Goal: Task Accomplishment & Management: Manage account settings

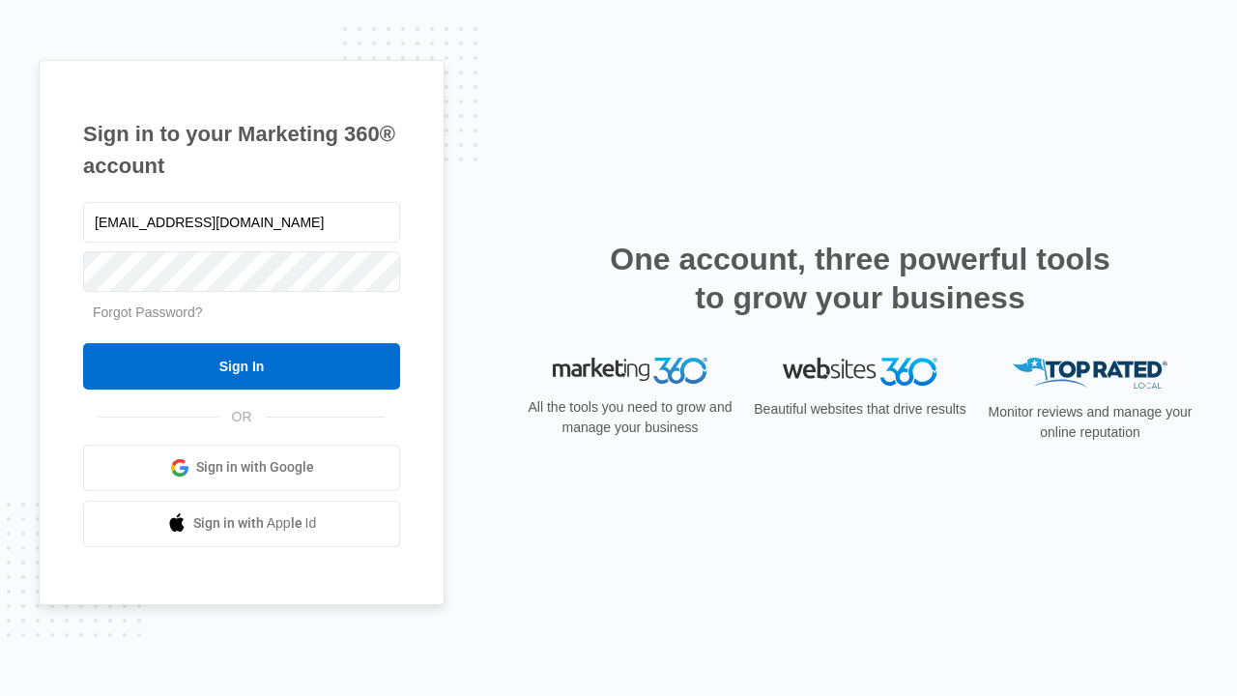
type input "[EMAIL_ADDRESS][DOMAIN_NAME]"
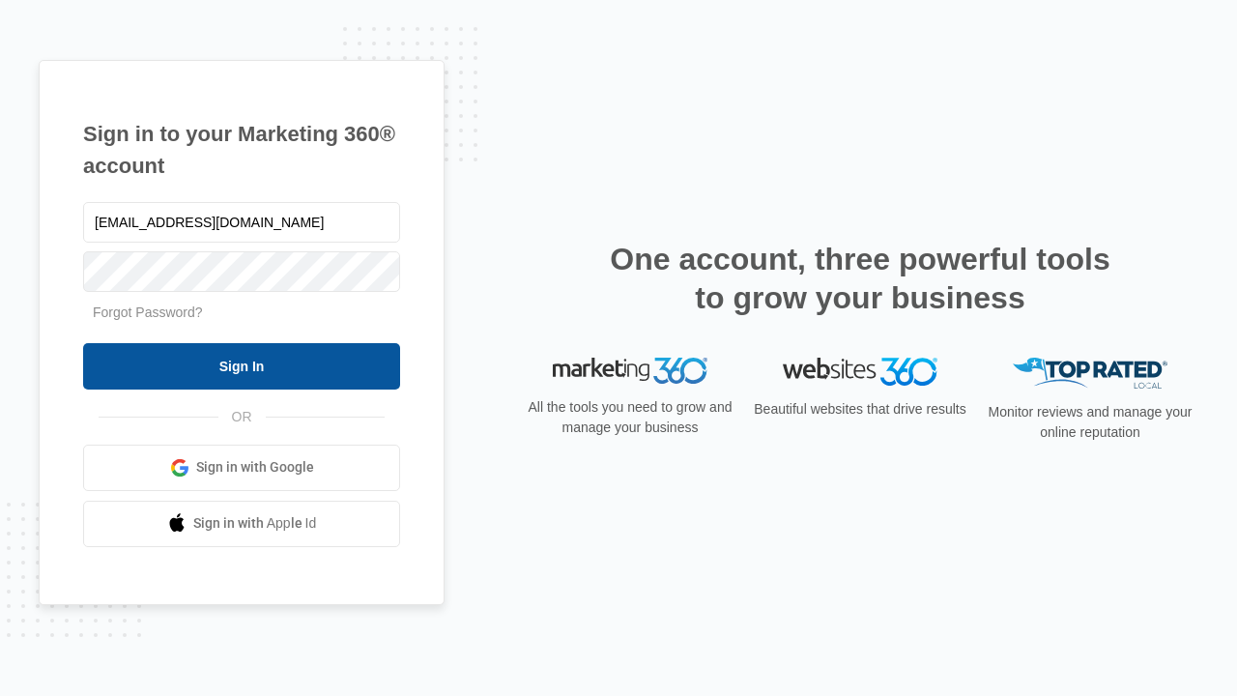
click at [242, 365] on input "Sign In" at bounding box center [241, 366] width 317 height 46
